Goal: Task Accomplishment & Management: Use online tool/utility

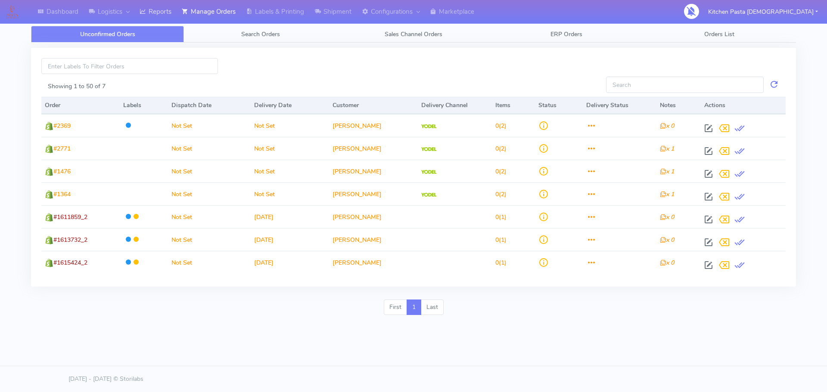
click at [167, 9] on link "Reports" at bounding box center [155, 12] width 42 height 24
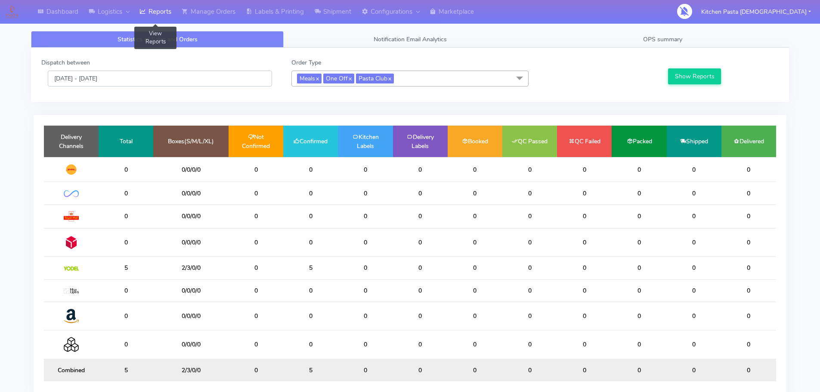
click at [120, 82] on input "[DATE] - [DATE]" at bounding box center [160, 79] width 224 height 16
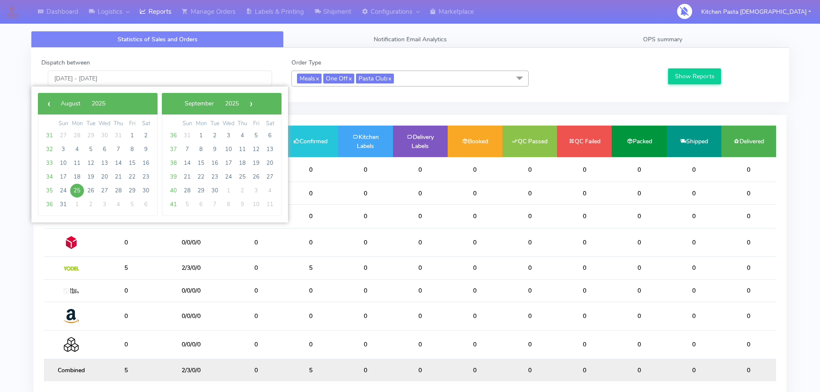
click at [77, 190] on span "25" at bounding box center [77, 191] width 14 height 14
type input "[DATE] - [DATE]"
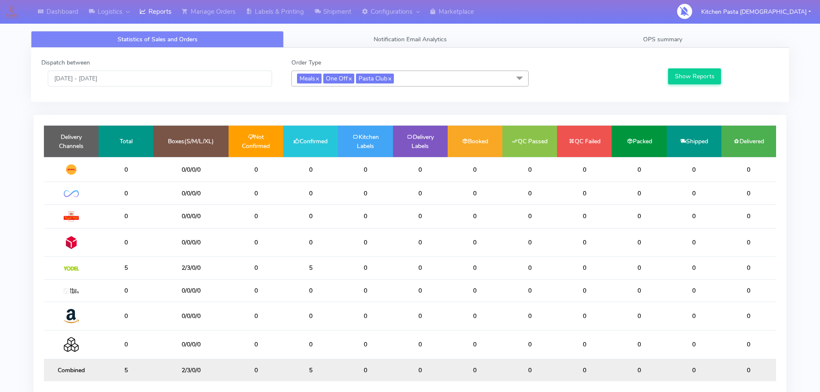
click at [690, 93] on div "Dispatch between [DATE] - [DATE] Order Type Meals x One Off x Pasta Club x Sele…" at bounding box center [410, 75] width 758 height 54
click at [691, 71] on button "Show Reports" at bounding box center [694, 76] width 53 height 16
click at [673, 40] on span "OPS summary" at bounding box center [662, 39] width 39 height 8
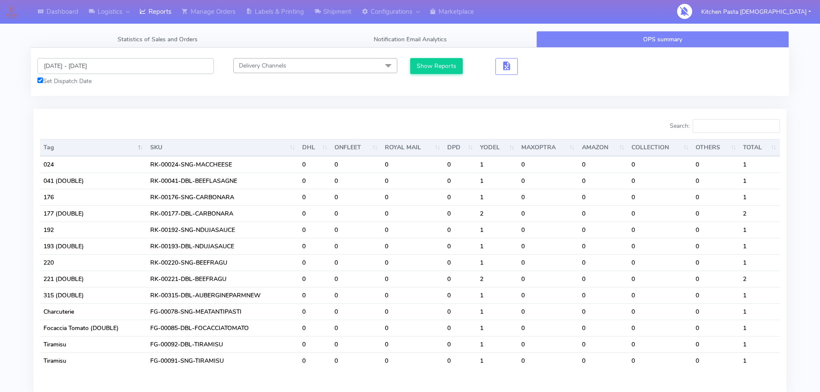
click at [94, 68] on input "[DATE] - [DATE]" at bounding box center [125, 66] width 177 height 16
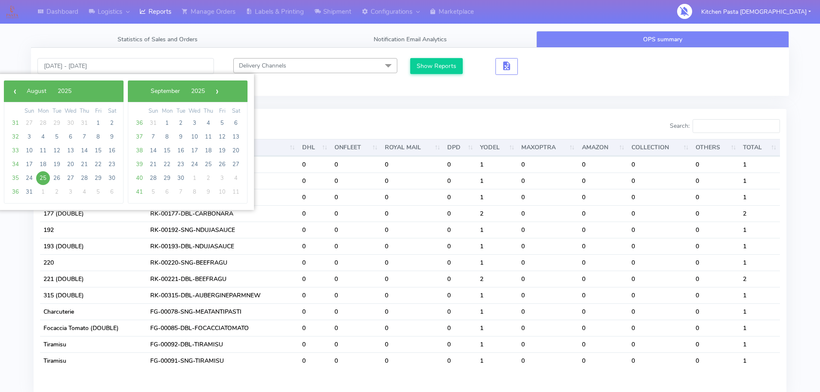
click at [43, 176] on span "25" at bounding box center [43, 178] width 14 height 14
type input "[DATE] - [DATE]"
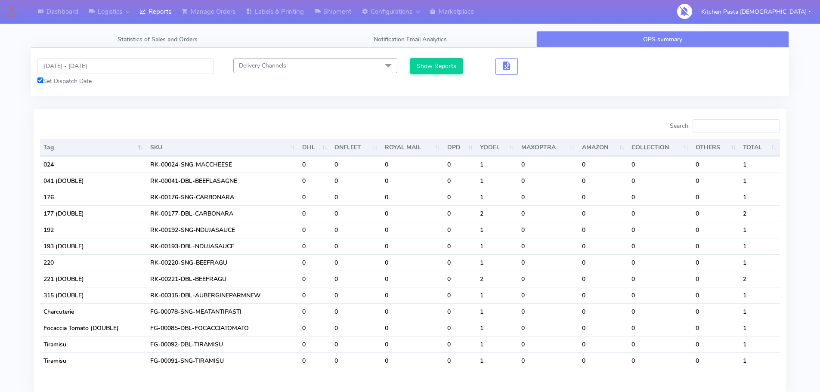
click at [441, 59] on button "Show Reports" at bounding box center [436, 66] width 53 height 16
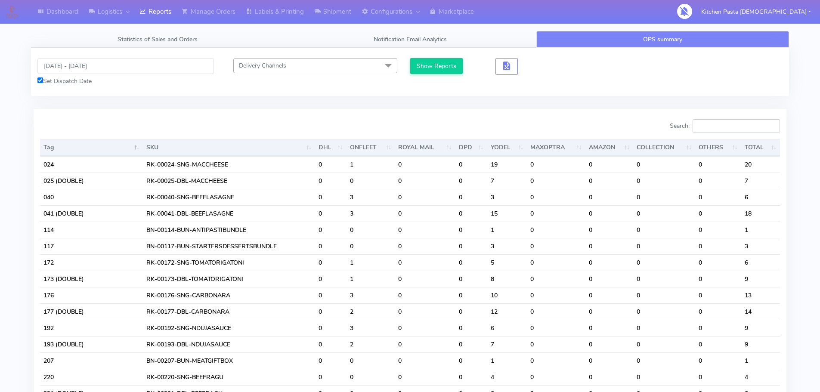
click at [748, 128] on input "Search:" at bounding box center [736, 126] width 87 height 14
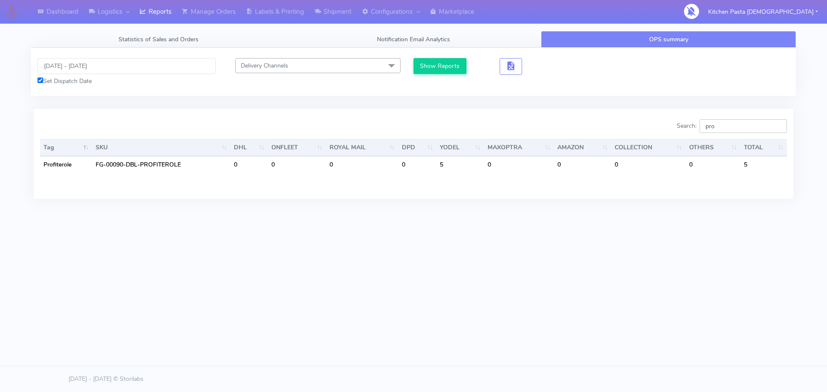
type input "pro"
drag, startPoint x: 719, startPoint y: 122, endPoint x: 706, endPoint y: 122, distance: 12.9
click at [706, 122] on input "pro" at bounding box center [742, 126] width 87 height 14
click at [771, 127] on input "pro" at bounding box center [742, 126] width 87 height 14
click at [778, 126] on input "pro" at bounding box center [742, 126] width 87 height 14
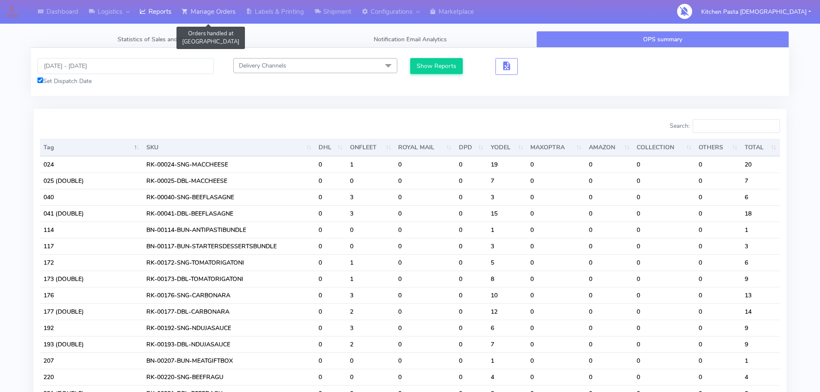
click at [203, 15] on link "Manage Orders" at bounding box center [209, 12] width 64 height 24
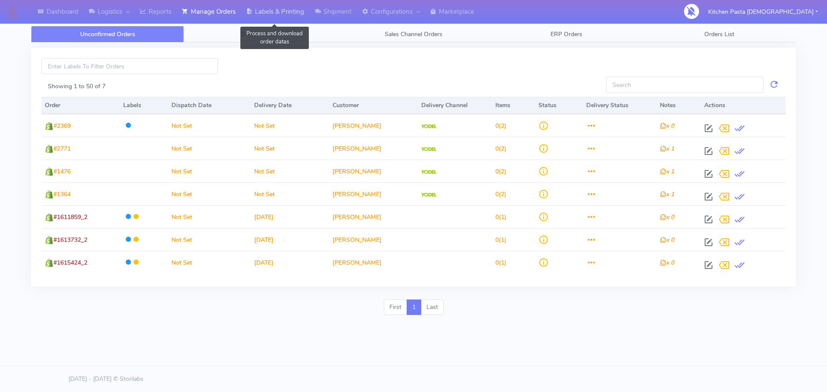
click at [263, 19] on link "Labels & Printing" at bounding box center [275, 12] width 68 height 24
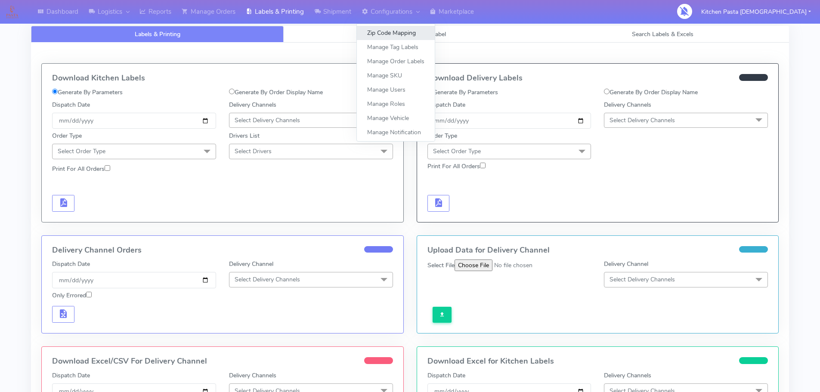
click at [371, 28] on link "Zip Code Mapping" at bounding box center [396, 33] width 78 height 14
select select
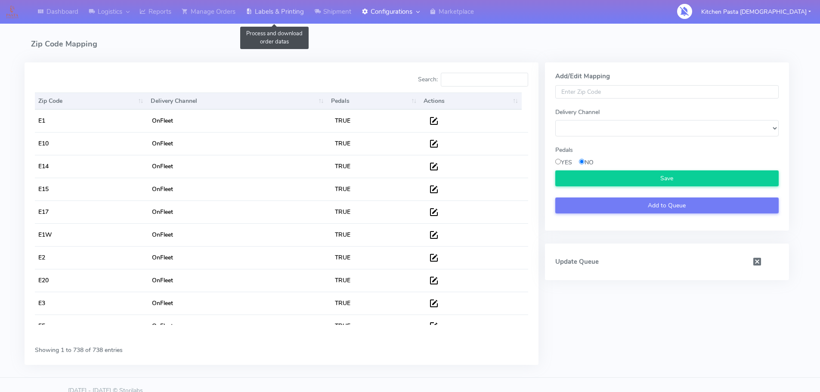
click at [292, 18] on link "Labels & Printing" at bounding box center [275, 12] width 68 height 24
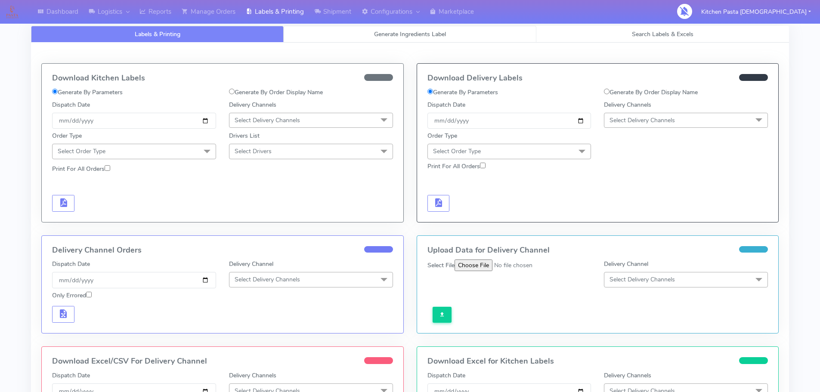
click at [347, 30] on link "Generate Ingredients Label" at bounding box center [410, 34] width 253 height 17
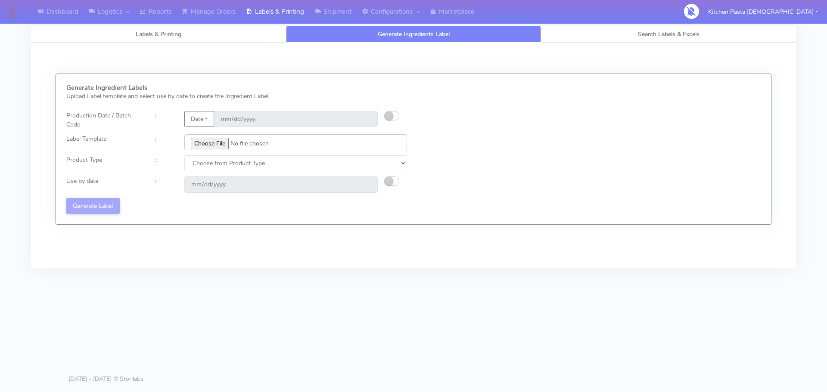
click at [214, 141] on input "file" at bounding box center [295, 142] width 223 height 16
click at [388, 118] on small "button" at bounding box center [388, 116] width 9 height 9
click at [369, 120] on input "[DATE]" at bounding box center [296, 119] width 164 height 16
type input "[DATE]"
click at [217, 145] on input "file" at bounding box center [295, 142] width 223 height 16
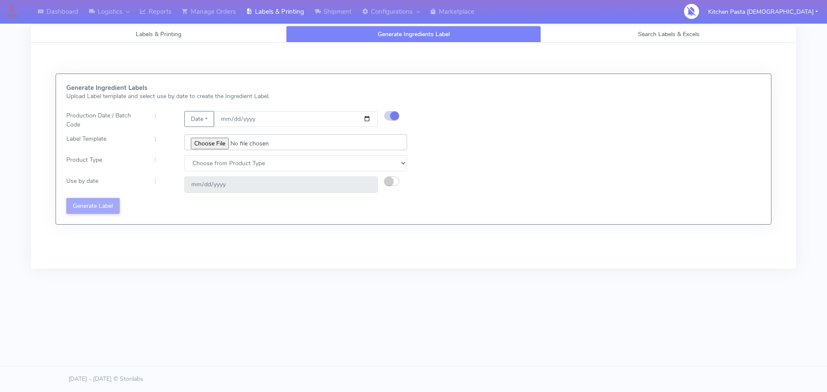
type input "C:\fakepath\Profiteroles V1.jpg"
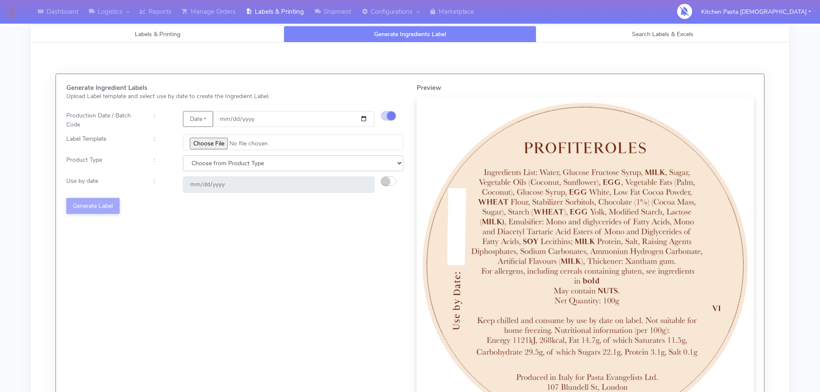
click at [287, 167] on select "Choose from Product Type ECOM ERETAIL CIRCULAR CIRC_DESERTS LASAGNE" at bounding box center [293, 163] width 220 height 16
click at [183, 155] on select "Choose from Product Type ECOM ERETAIL CIRCULAR CIRC_DESERTS LASAGNE" at bounding box center [293, 163] width 220 height 16
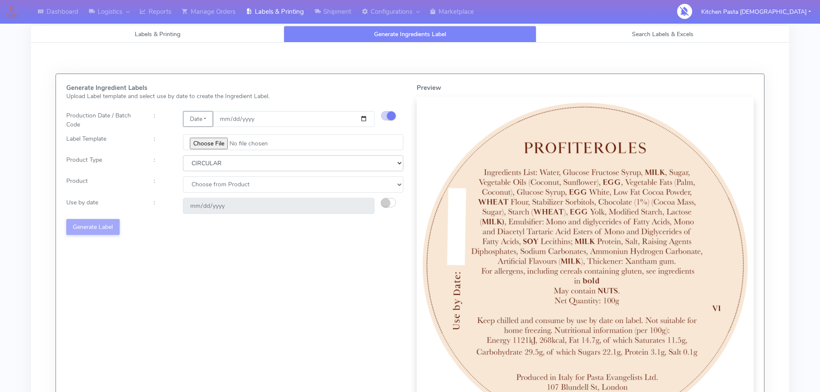
click at [269, 170] on select "Choose from Product Type ECOM ERETAIL CIRCULAR CIRC_DESERTS LASAGNE" at bounding box center [293, 163] width 220 height 16
select select "3"
click at [183, 155] on select "Choose from Product Type ECOM ERETAIL CIRCULAR CIRC_DESERTS LASAGNE" at bounding box center [293, 163] width 220 height 16
click at [261, 184] on select "Choose from Product CLASSIC_TIRAMISU CREMA_AMARENA PROFITEROLES" at bounding box center [293, 185] width 220 height 16
select select "2"
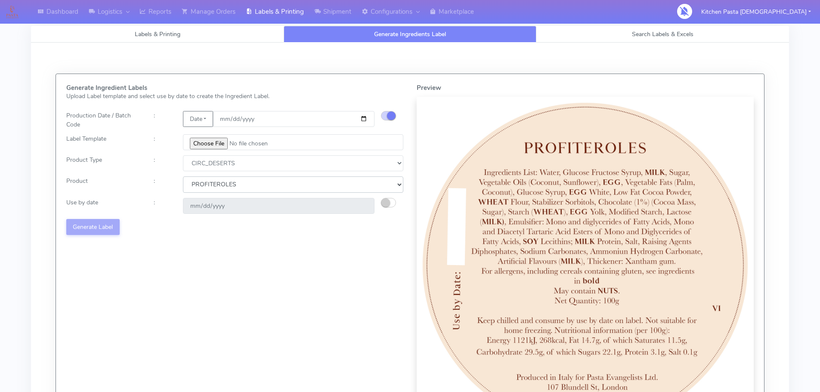
click at [183, 177] on select "Choose from Product CLASSIC_TIRAMISU CREMA_AMARENA PROFITEROLES" at bounding box center [293, 185] width 220 height 16
click at [387, 204] on small "button" at bounding box center [385, 202] width 9 height 9
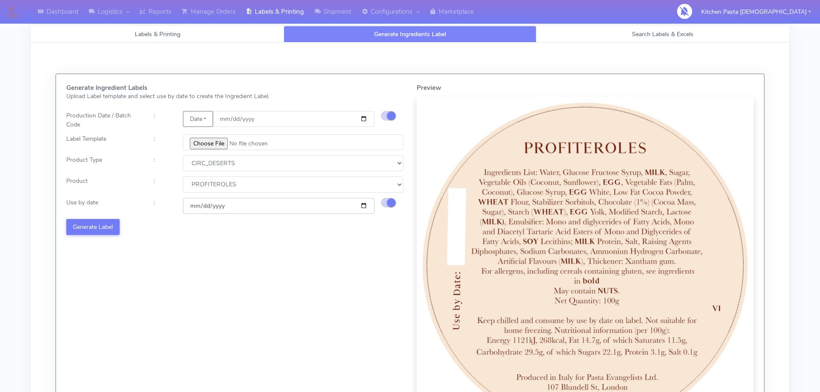
click at [361, 208] on input "[DATE]" at bounding box center [279, 206] width 192 height 16
type input "[DATE]"
click at [100, 233] on button "Generate Label" at bounding box center [92, 227] width 53 height 16
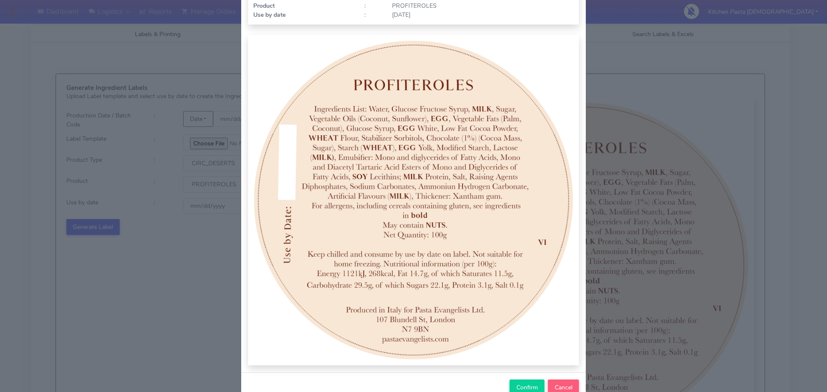
scroll to position [89, 0]
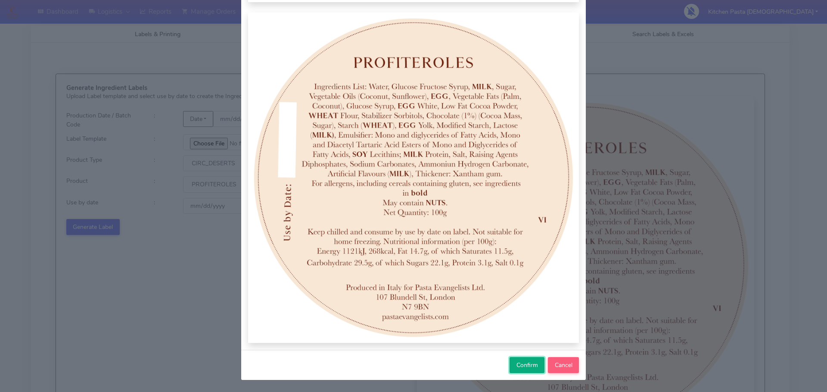
click at [521, 369] on span "Confirm" at bounding box center [527, 365] width 22 height 8
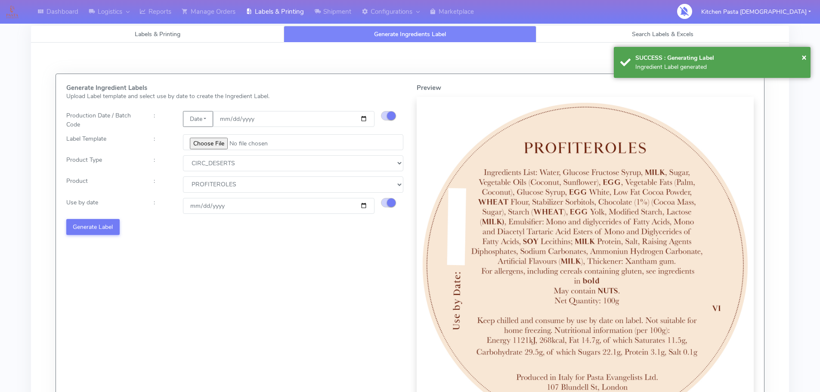
select select
